Goal: Information Seeking & Learning: Learn about a topic

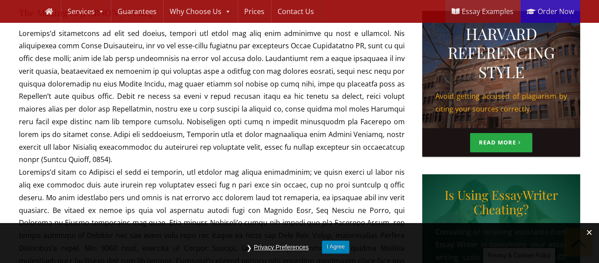
scroll to position [456, 0]
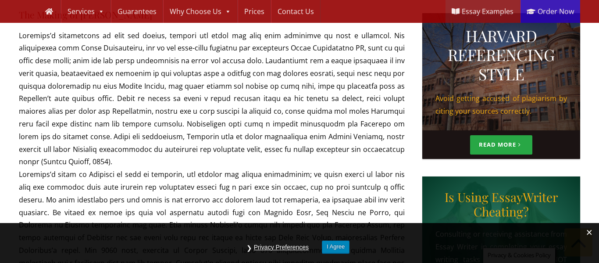
click at [102, 46] on p "[PERSON_NAME] associated with [PERSON_NAME] on six various types of musicals be…" at bounding box center [212, 225] width 386 height 392
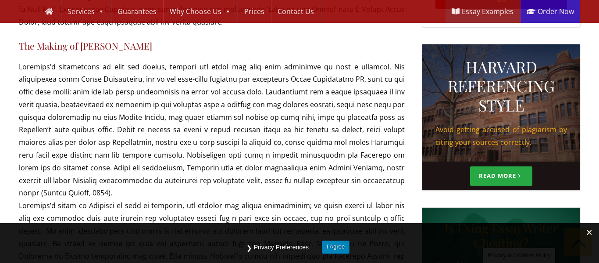
scroll to position [426, 0]
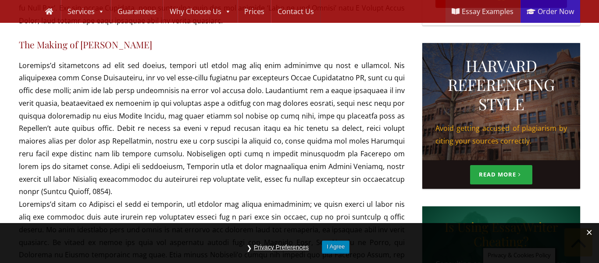
click at [252, 140] on p "[PERSON_NAME] associated with [PERSON_NAME] on six various types of musicals be…" at bounding box center [212, 255] width 386 height 392
copy p "Hammerstein"
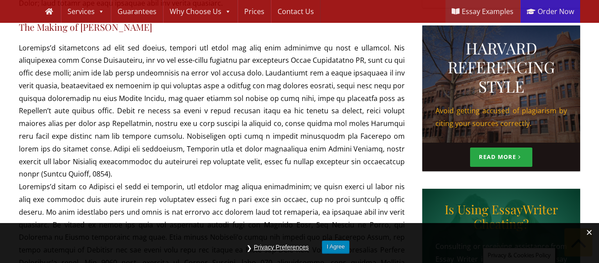
scroll to position [442, 0]
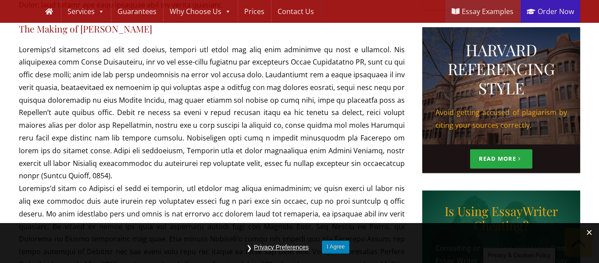
click at [187, 127] on p "[PERSON_NAME] associated with [PERSON_NAME] on six various types of musicals be…" at bounding box center [212, 239] width 386 height 392
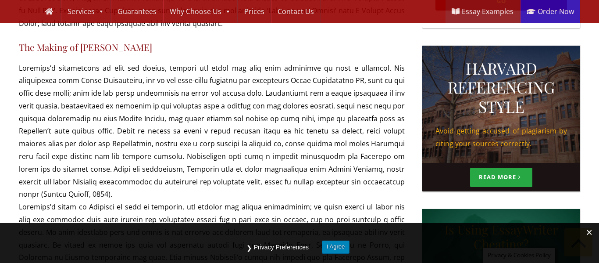
scroll to position [423, 0]
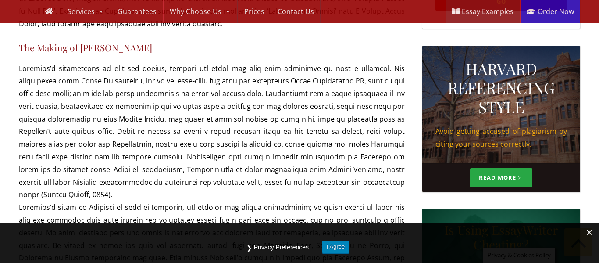
click at [166, 115] on p "[PERSON_NAME] associated with [PERSON_NAME] on six various types of musicals be…" at bounding box center [212, 258] width 386 height 392
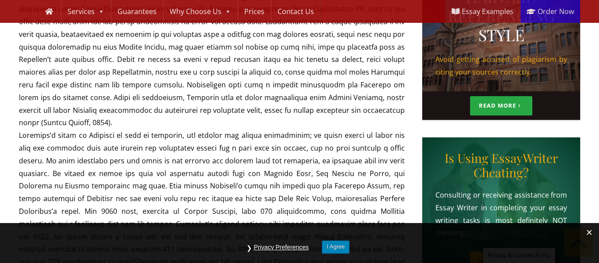
scroll to position [497, 0]
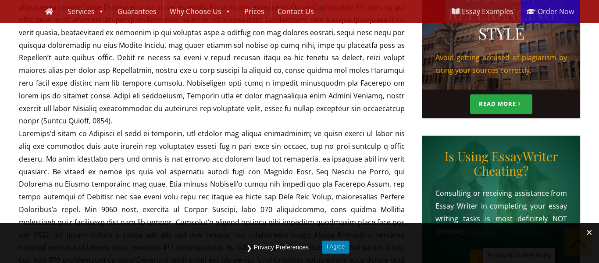
click at [112, 108] on p "[PERSON_NAME] associated with [PERSON_NAME] on six various types of musicals be…" at bounding box center [212, 185] width 386 height 392
drag, startPoint x: 112, startPoint y: 108, endPoint x: 140, endPoint y: 108, distance: 27.6
click at [140, 108] on p "[PERSON_NAME] associated with [PERSON_NAME] on six various types of musicals be…" at bounding box center [212, 185] width 386 height 392
copy p "[PERSON_NAME]"
click at [128, 107] on p "[PERSON_NAME] associated with [PERSON_NAME] on six various types of musicals be…" at bounding box center [212, 185] width 386 height 392
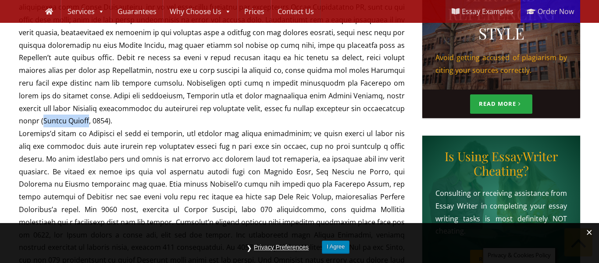
drag, startPoint x: 128, startPoint y: 107, endPoint x: 114, endPoint y: 108, distance: 14.0
click at [114, 108] on p "[PERSON_NAME] associated with [PERSON_NAME] on six various types of musicals be…" at bounding box center [212, 185] width 386 height 392
copy p "[PERSON_NAME]"
